Goal: Task Accomplishment & Management: Manage account settings

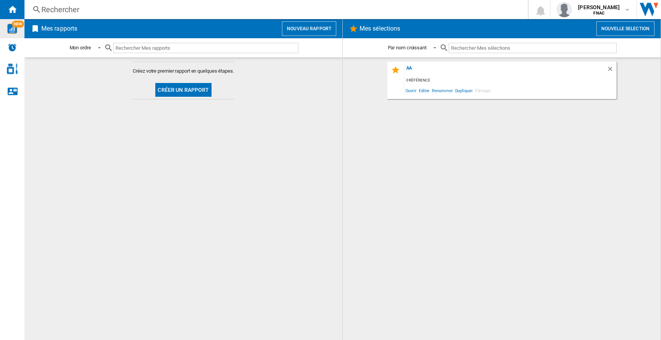
click at [14, 24] on span "NEW" at bounding box center [18, 24] width 12 height 7
click at [304, 152] on md-content "Créez votre premier rapport en quelques étapes. Créer un rapport" at bounding box center [183, 198] width 318 height 283
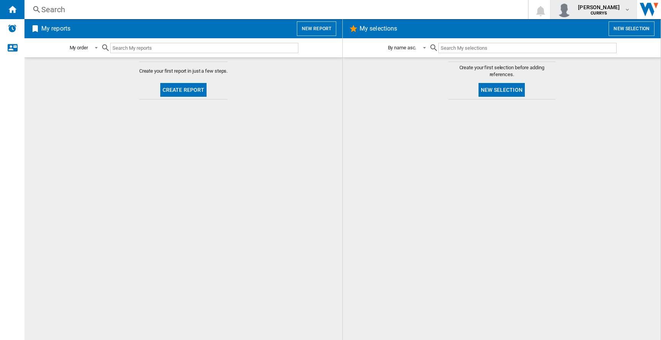
click at [591, 14] on b "CURRYS" at bounding box center [598, 13] width 16 height 5
click at [566, 70] on button "Logout" at bounding box center [593, 66] width 73 height 15
